Goal: Task Accomplishment & Management: Manage account settings

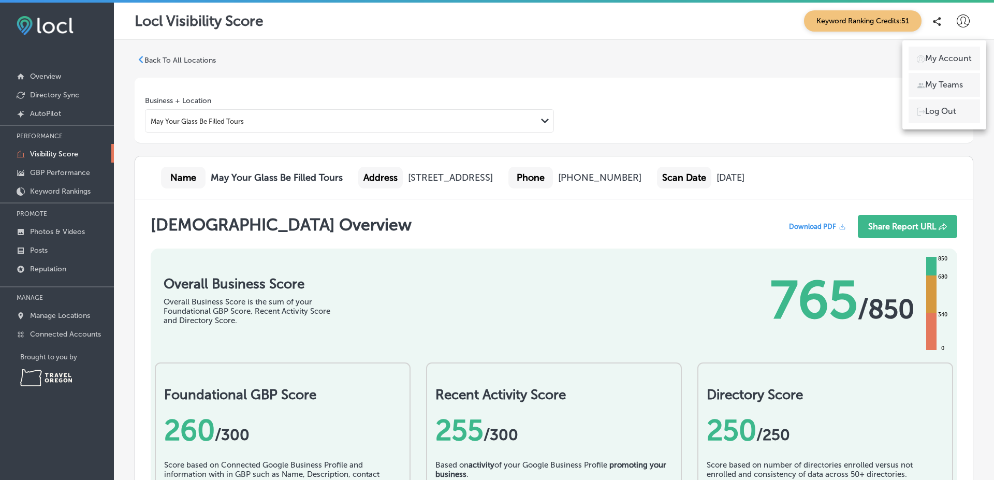
scroll to position [1008, 0]
click at [949, 50] on li "My Account" at bounding box center [944, 59] width 71 height 24
select select "US"
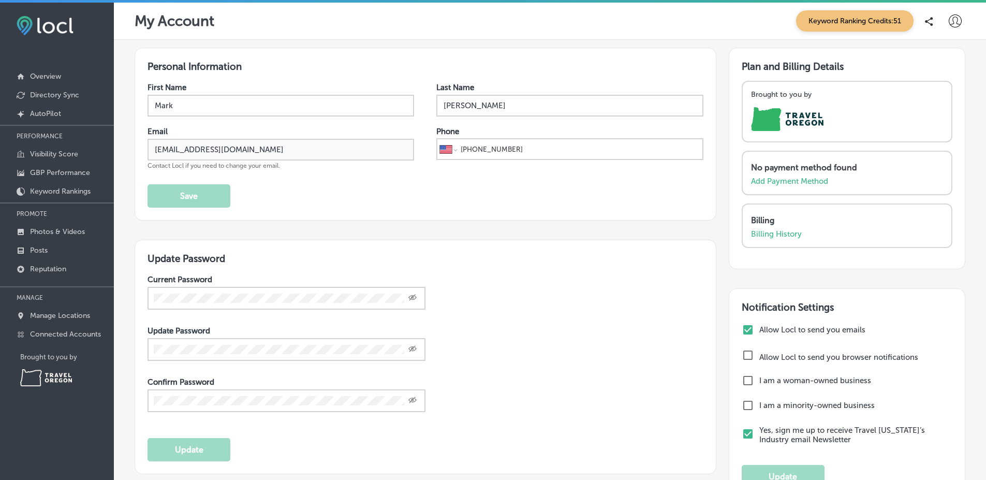
click at [949, 22] on icon at bounding box center [955, 20] width 13 height 13
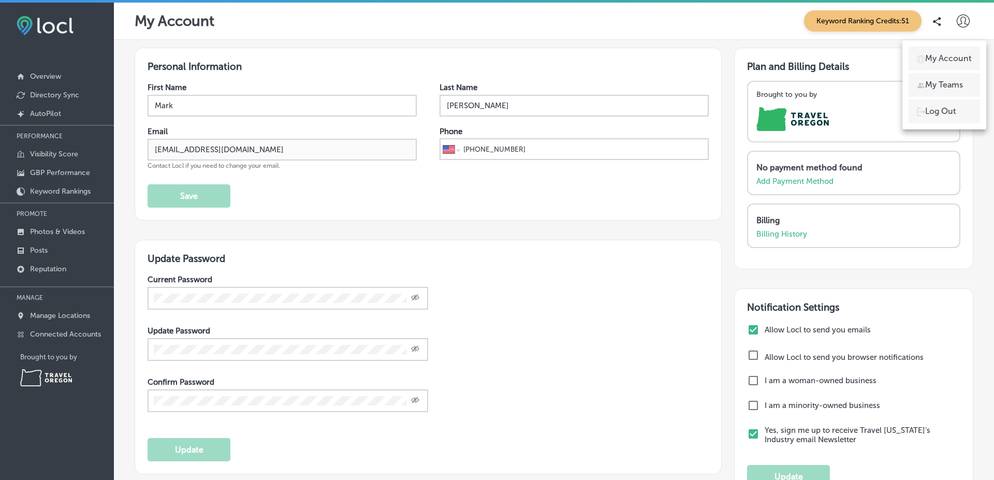
click at [943, 106] on p "Log Out" at bounding box center [940, 111] width 31 height 12
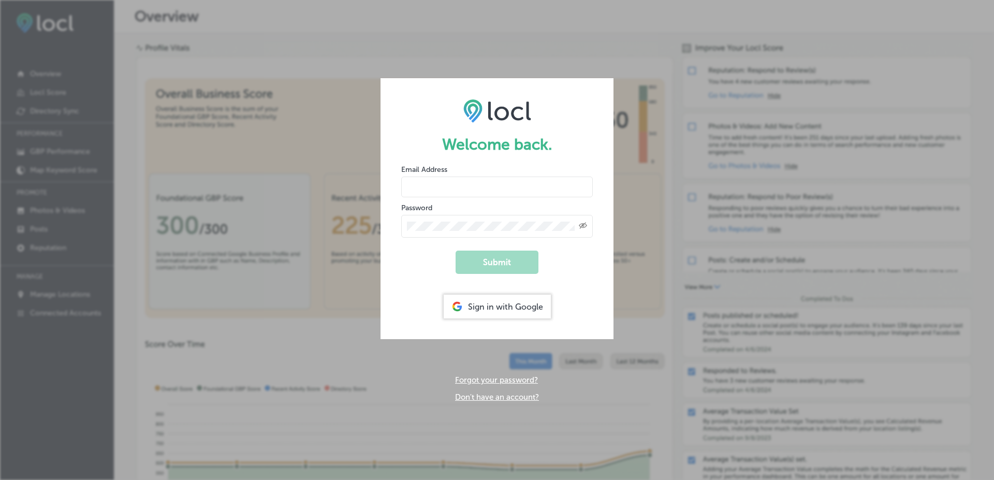
type input "[EMAIL_ADDRESS][DOMAIN_NAME]"
